Goal: Check status: Check status

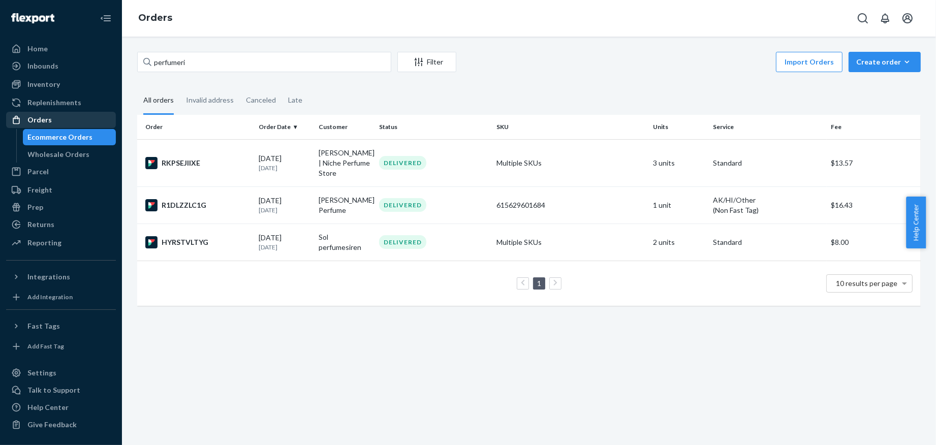
click at [73, 118] on div "Orders" at bounding box center [61, 120] width 108 height 14
click at [29, 120] on div "Orders" at bounding box center [39, 120] width 24 height 10
click at [227, 322] on div "perfumeri Filter Import Orders Create order Ecommerce order Removal order All o…" at bounding box center [529, 241] width 814 height 409
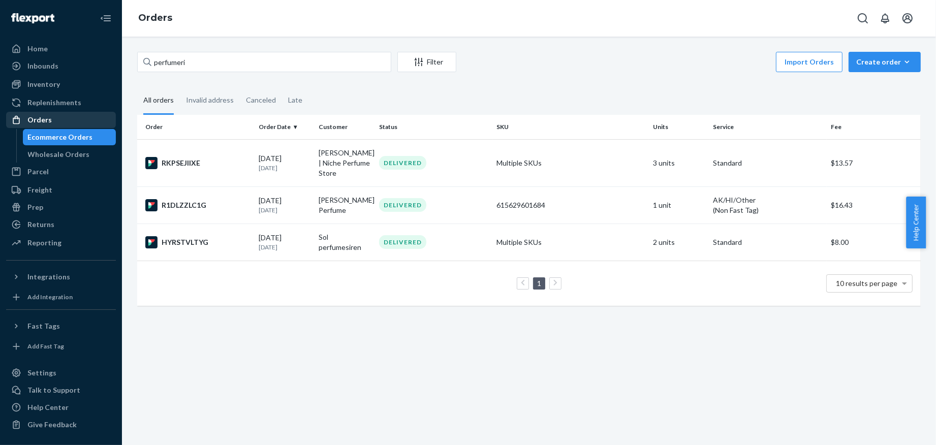
click at [53, 118] on div "Orders" at bounding box center [61, 120] width 108 height 14
click at [76, 103] on div "Replenishments" at bounding box center [54, 103] width 54 height 10
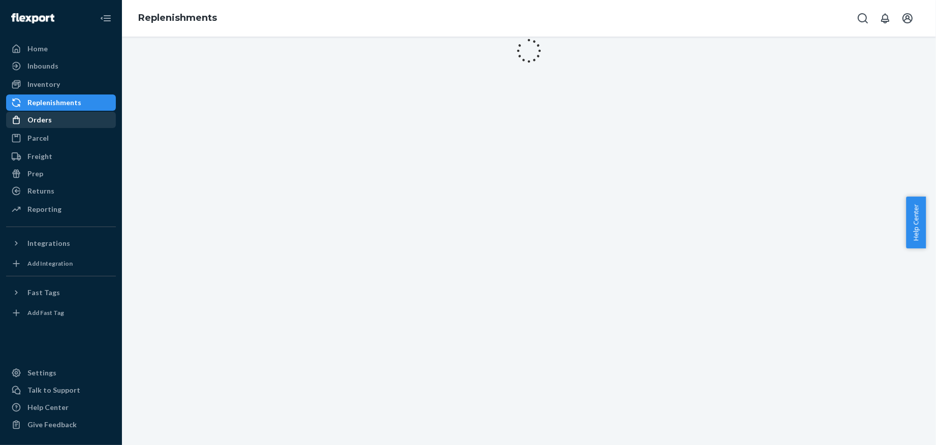
click at [56, 120] on div "Orders" at bounding box center [61, 120] width 108 height 14
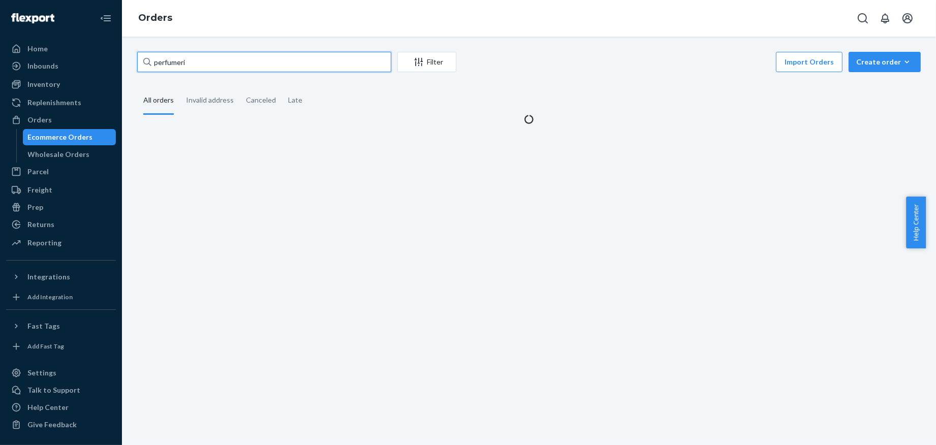
click at [238, 64] on input "perfumeri" at bounding box center [264, 62] width 254 height 20
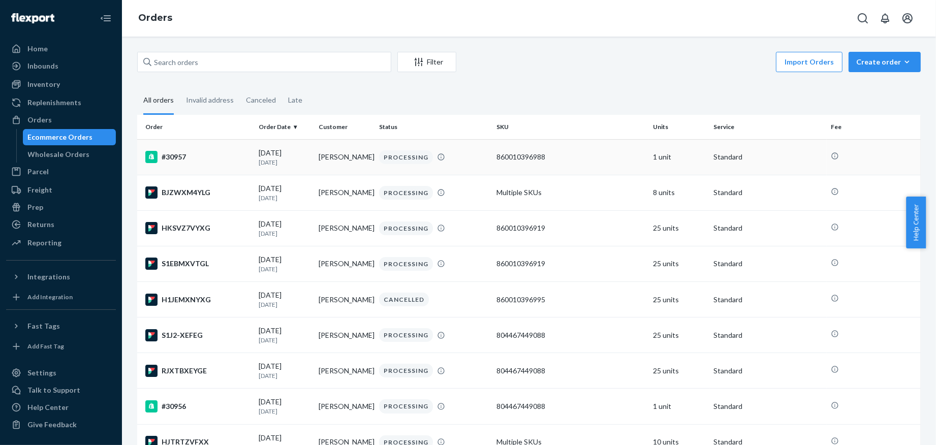
click at [228, 159] on div "#30957" at bounding box center [197, 157] width 105 height 12
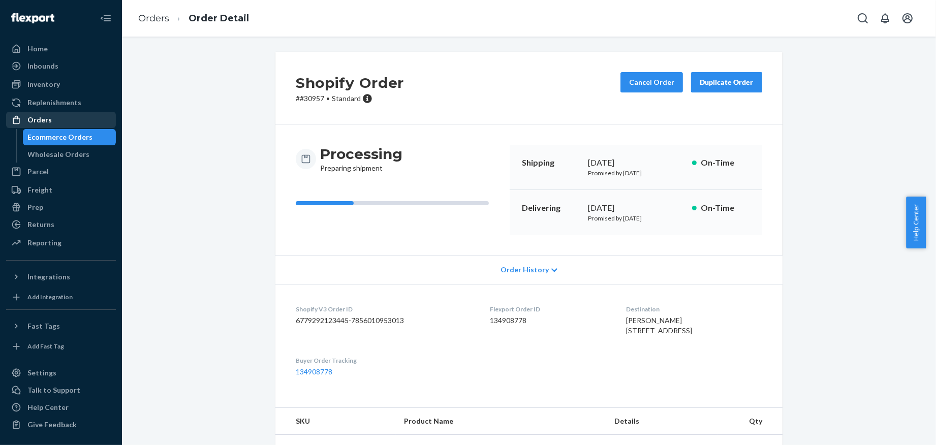
click at [52, 121] on div "Orders" at bounding box center [61, 120] width 108 height 14
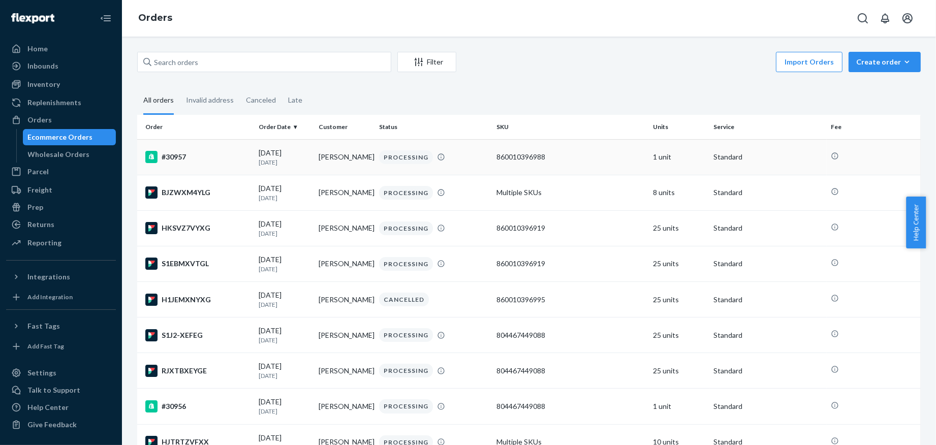
click at [199, 165] on td "#30957" at bounding box center [195, 157] width 117 height 36
